Goal: Navigation & Orientation: Find specific page/section

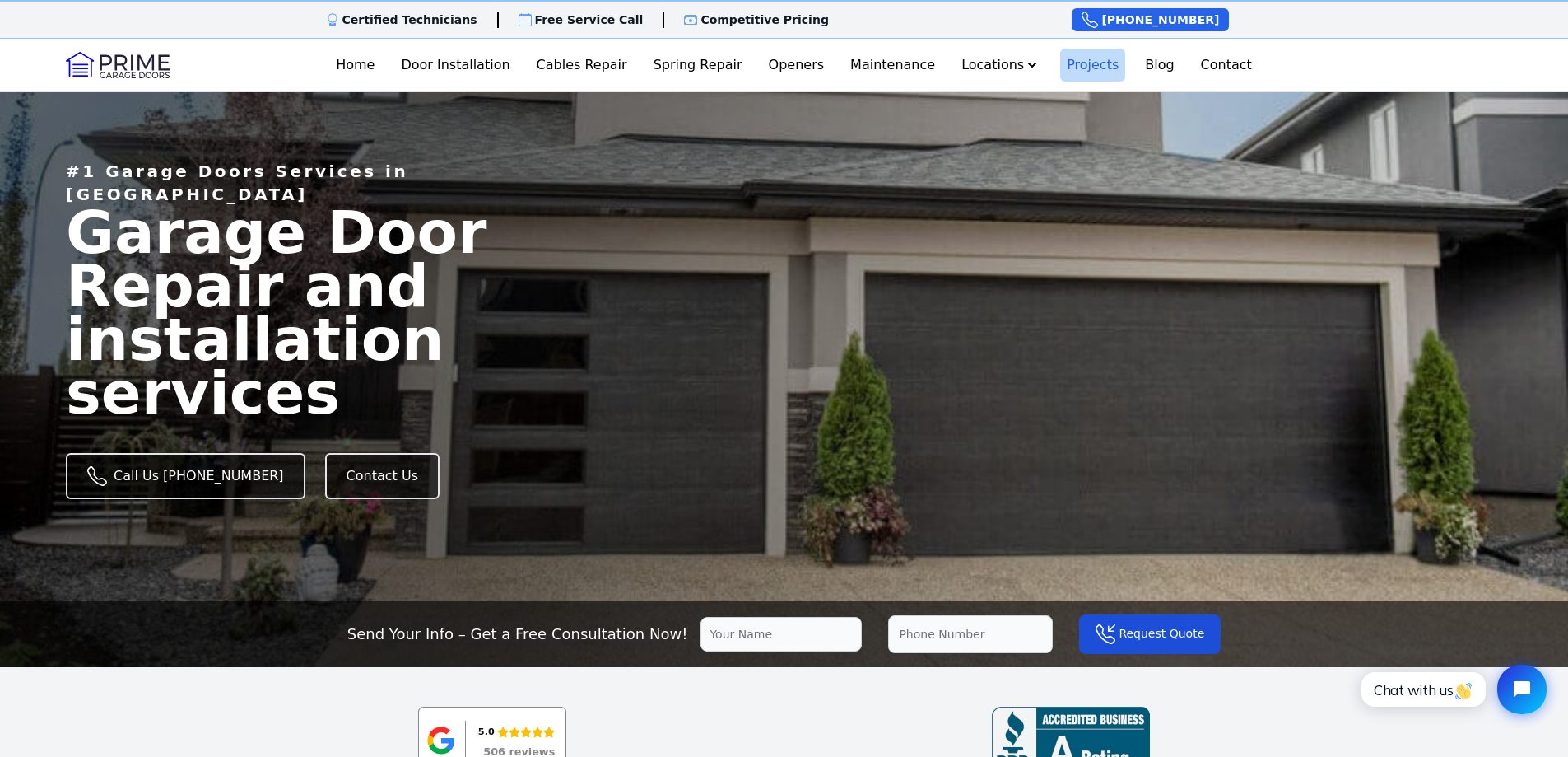
click at [1060, 66] on link "Projects" at bounding box center [1092, 65] width 65 height 33
